Goal: Transaction & Acquisition: Purchase product/service

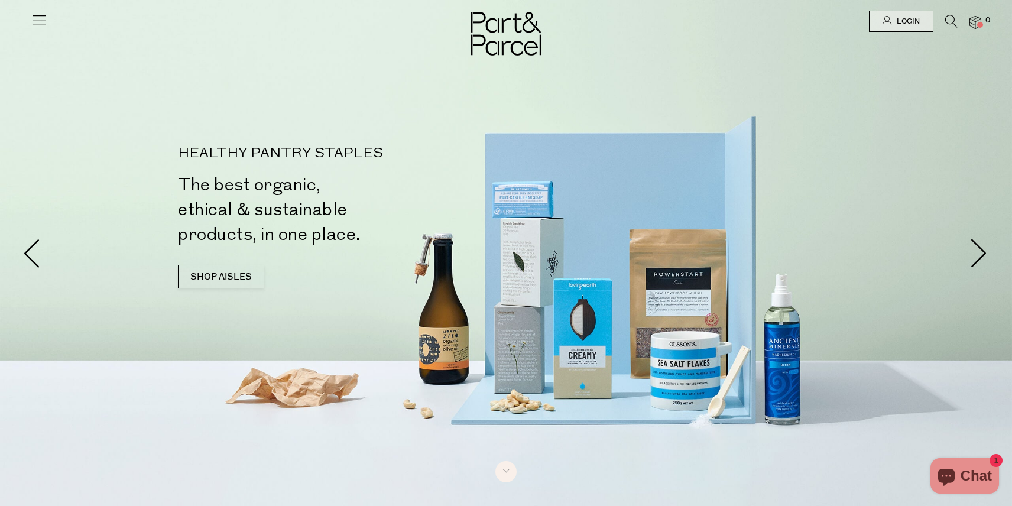
click at [976, 23] on img at bounding box center [975, 23] width 12 height 14
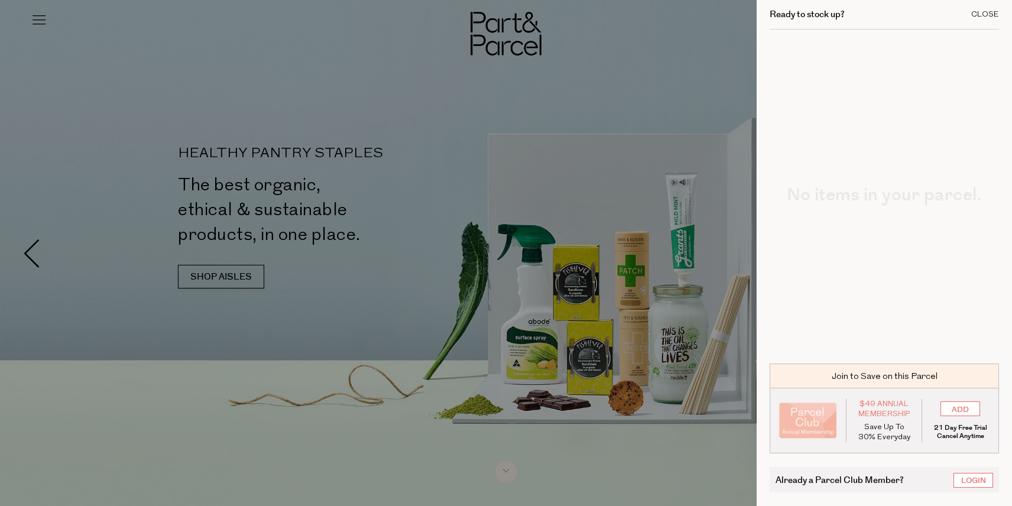
click at [985, 11] on div "Close" at bounding box center [985, 15] width 28 height 8
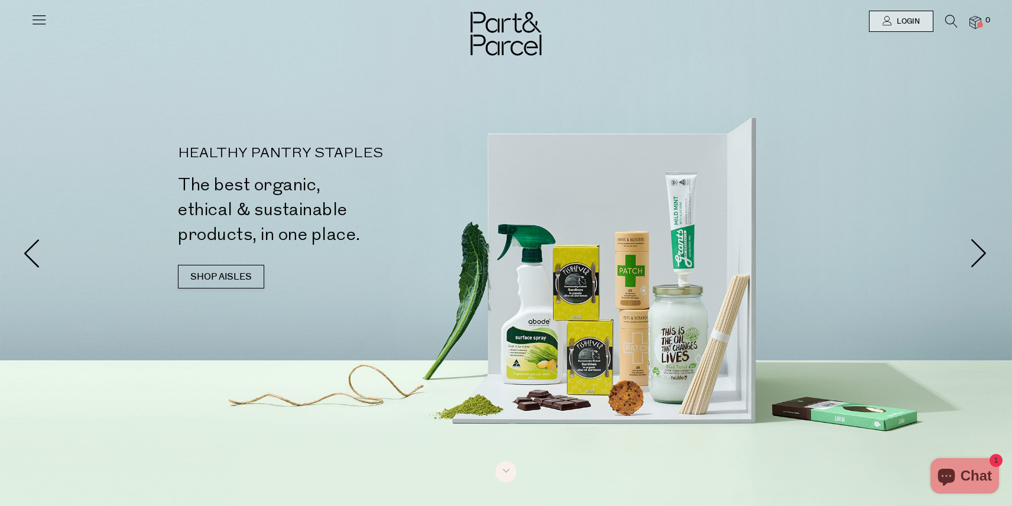
click at [948, 20] on icon at bounding box center [951, 21] width 12 height 13
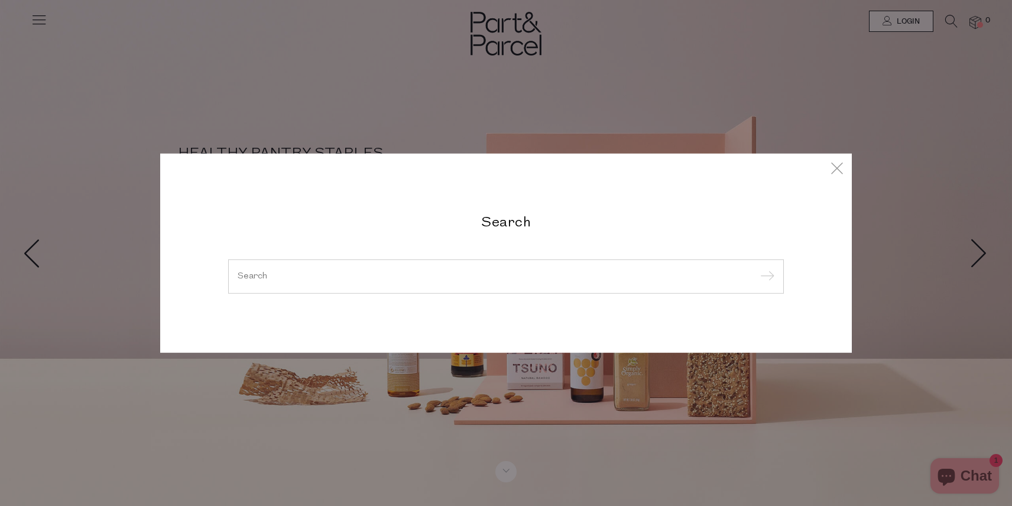
click at [533, 281] on div at bounding box center [506, 276] width 556 height 34
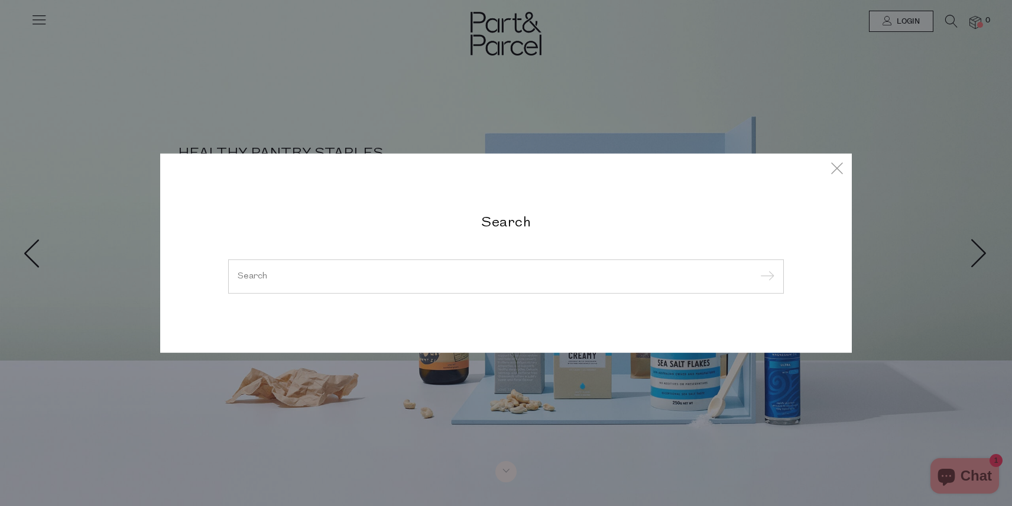
click at [538, 272] on input "search" at bounding box center [506, 276] width 537 height 9
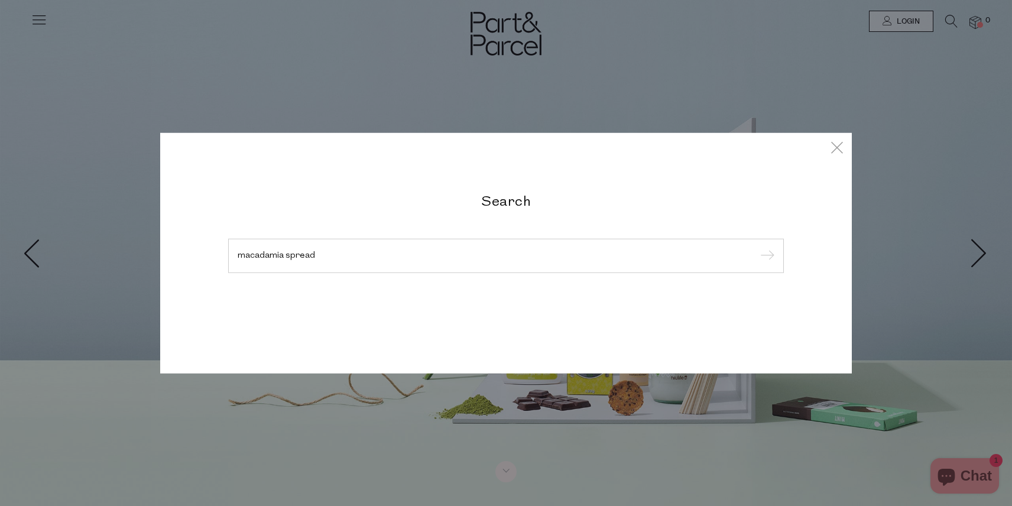
type input "macadamia spread"
click at [757, 248] on input "submit" at bounding box center [766, 257] width 18 height 18
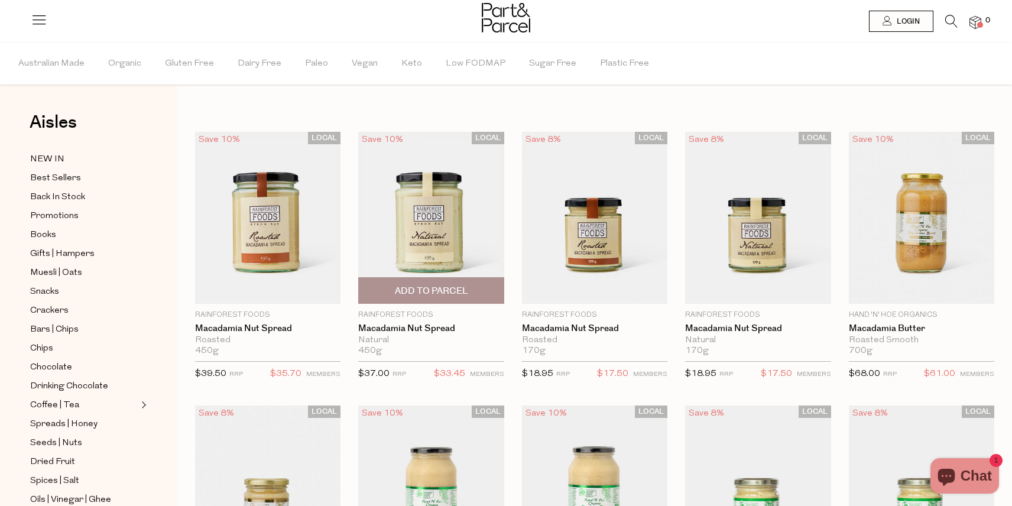
click at [391, 288] on span "Add To Parcel" at bounding box center [431, 290] width 138 height 25
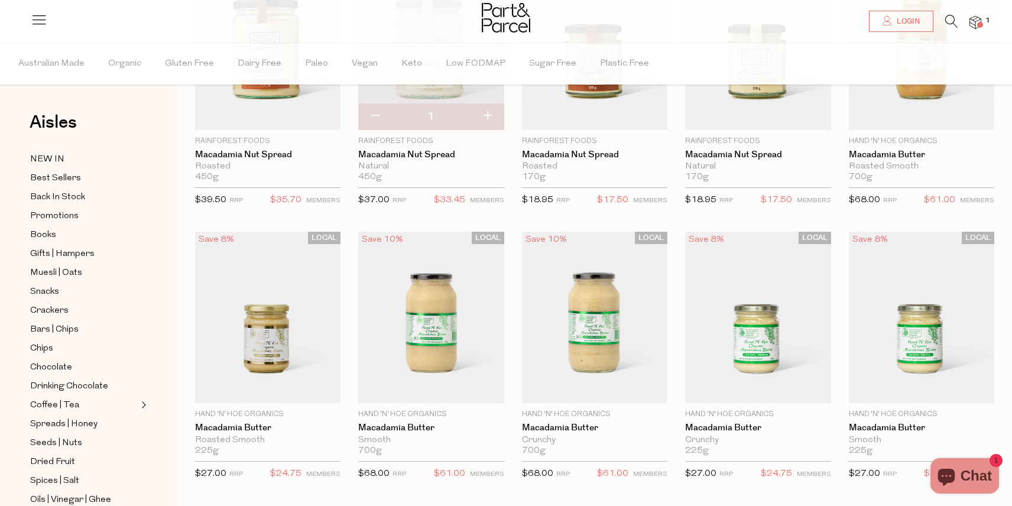
scroll to position [176, 0]
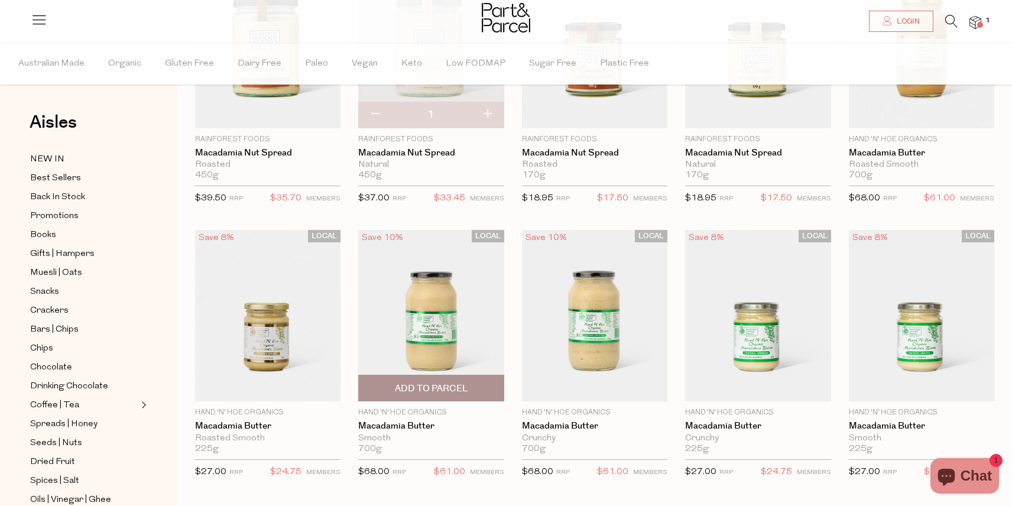
click at [463, 314] on img at bounding box center [430, 316] width 145 height 172
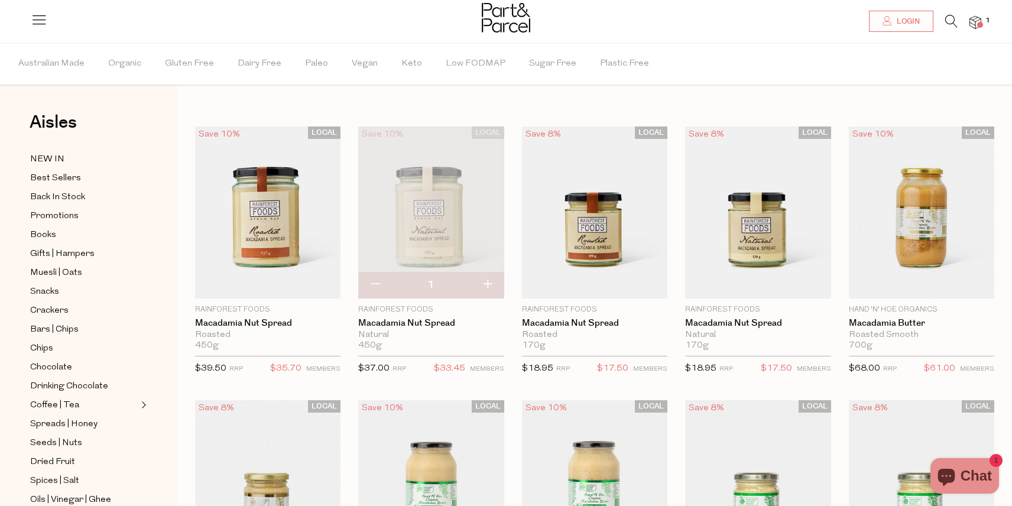
scroll to position [4, 0]
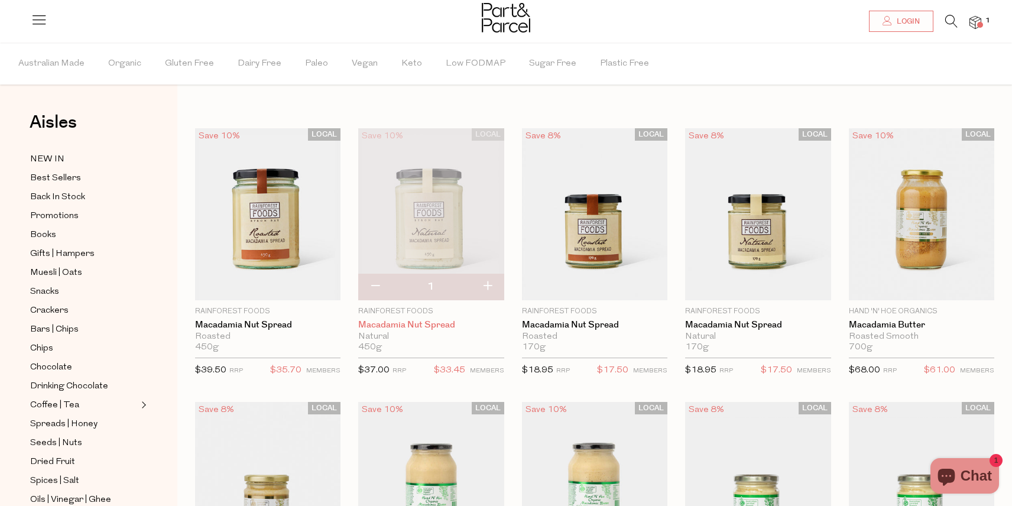
click at [465, 320] on link "Macadamia Nut Spread" at bounding box center [430, 325] width 145 height 11
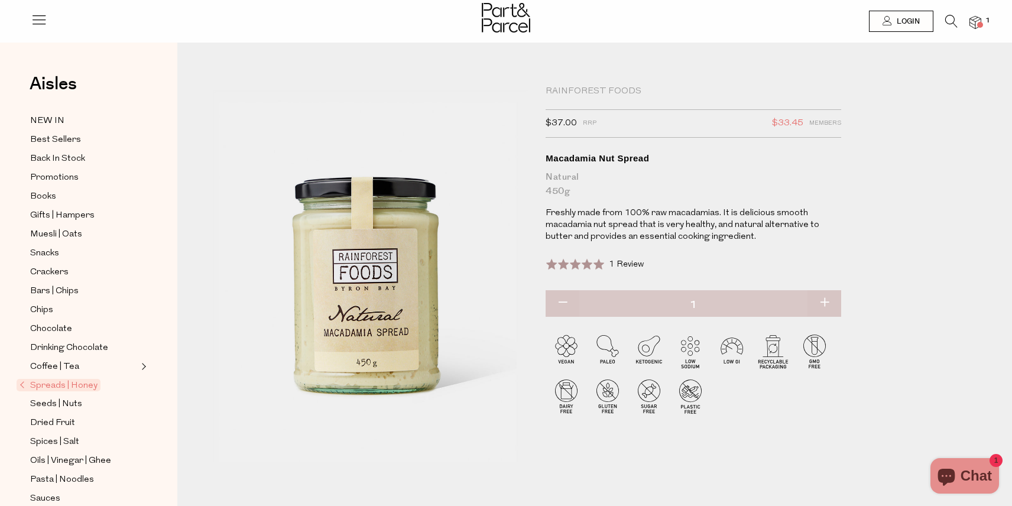
click at [829, 301] on button "button" at bounding box center [824, 303] width 34 height 26
type input "2"
click at [978, 22] on img at bounding box center [975, 23] width 12 height 14
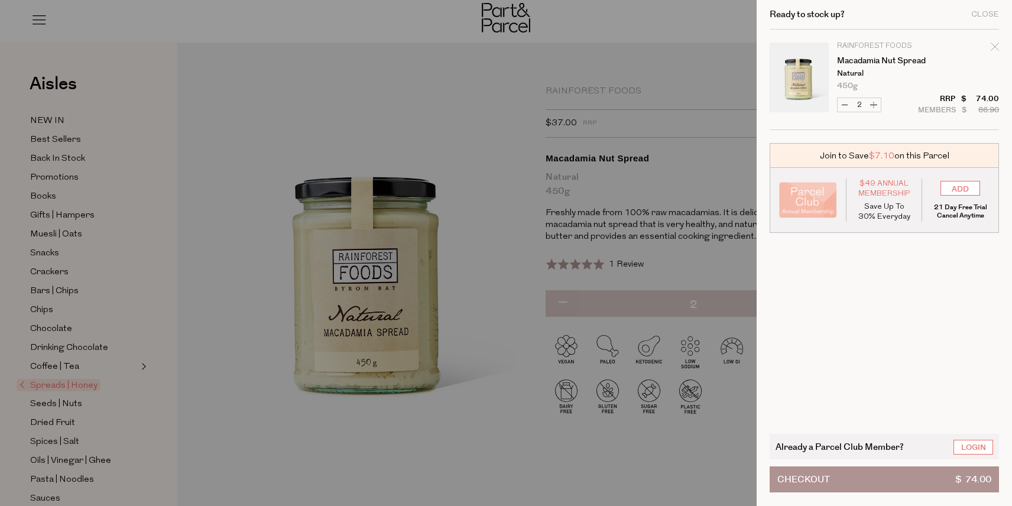
click at [814, 481] on span "Checkout" at bounding box center [803, 479] width 53 height 25
